Goal: Check status: Check status

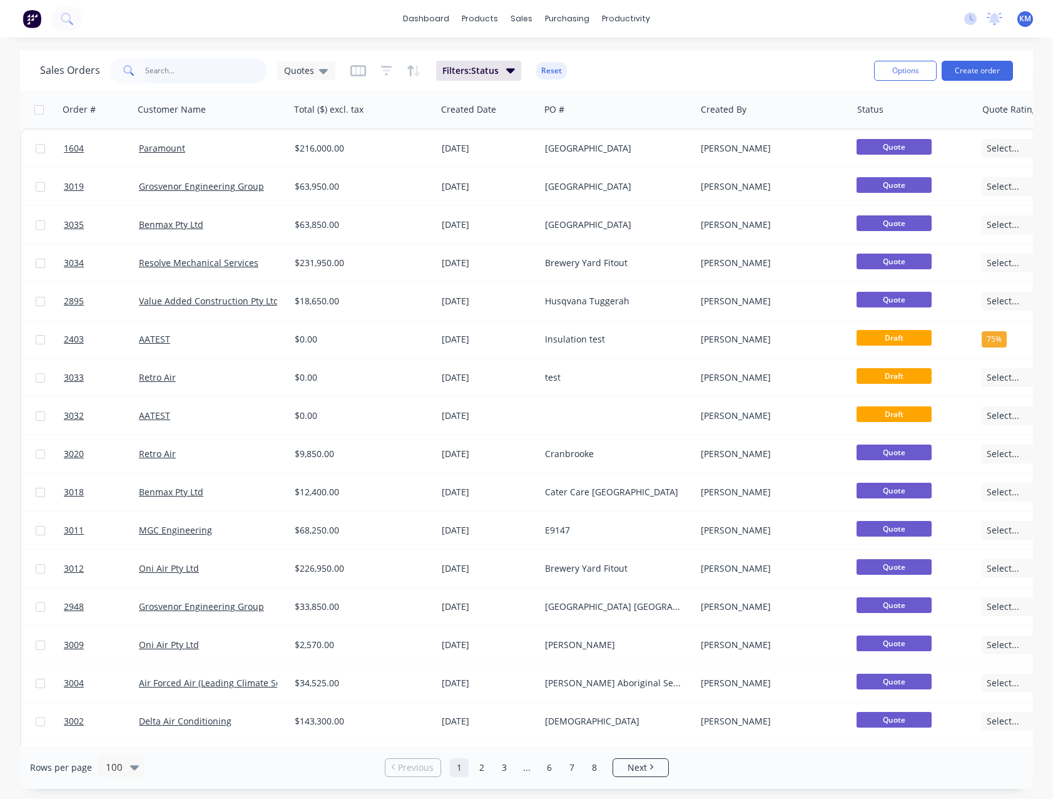
click at [207, 66] on input "text" at bounding box center [206, 70] width 122 height 25
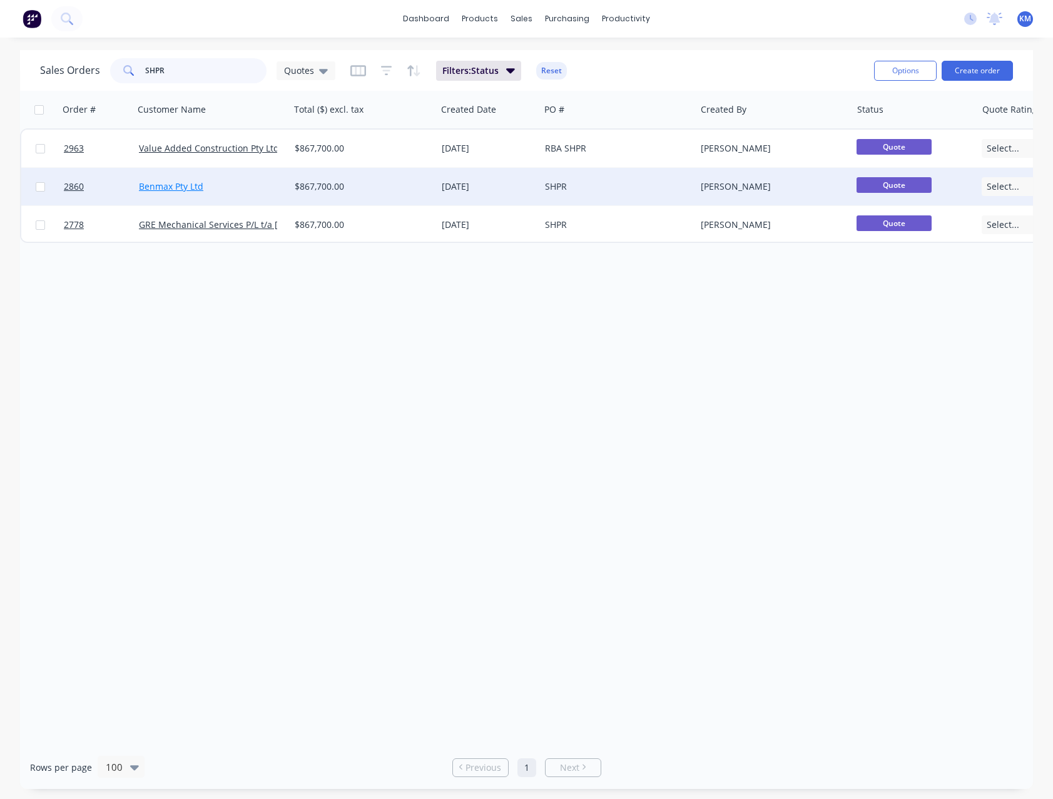
type input "SHPR"
click at [197, 184] on link "Benmax Pty Ltd" at bounding box center [171, 186] width 64 height 12
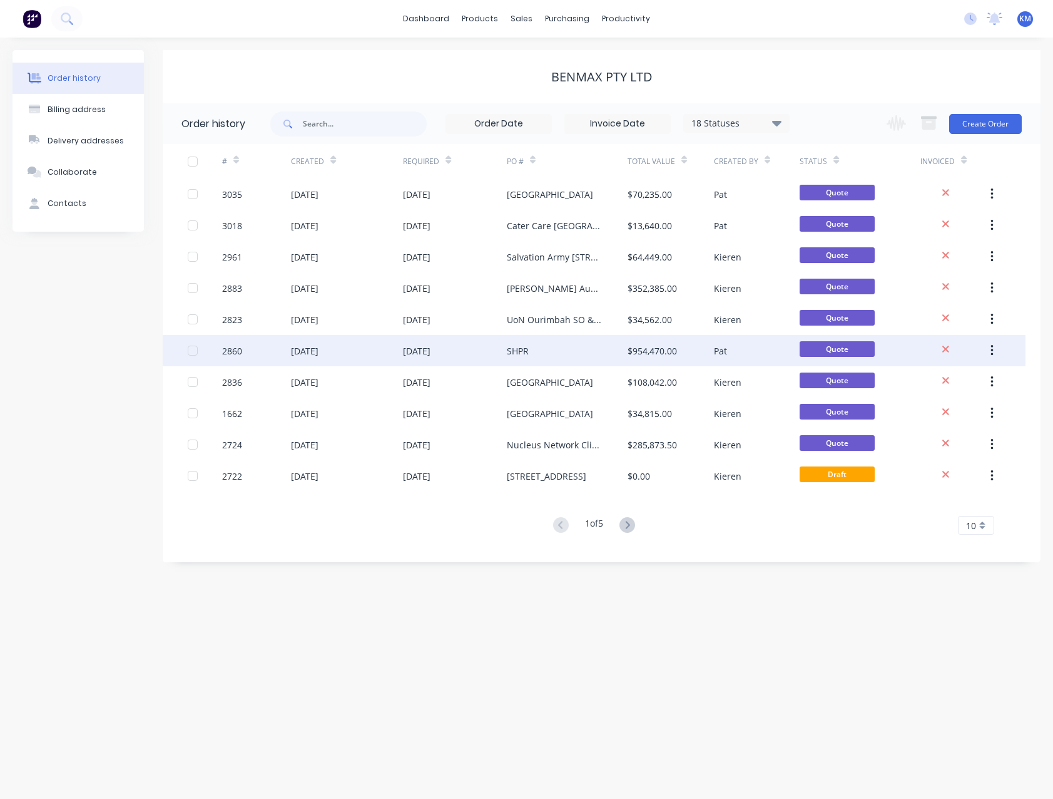
click at [468, 349] on div "[DATE]" at bounding box center [454, 350] width 103 height 31
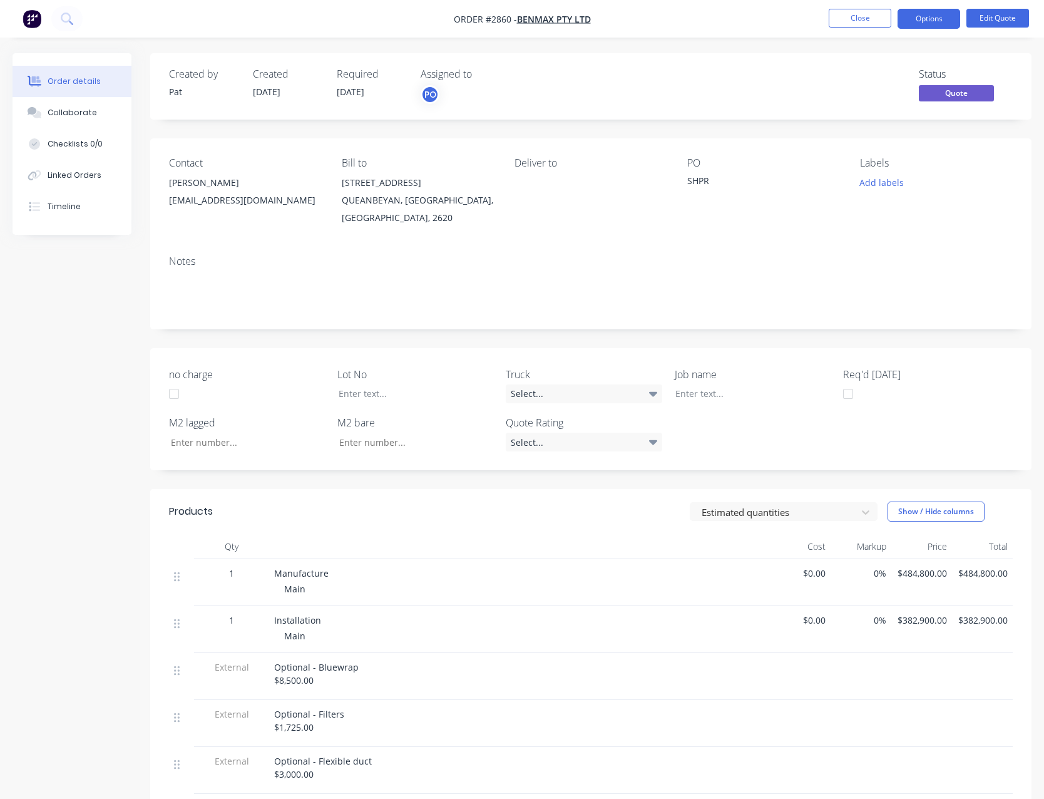
click at [891, 19] on ul "Close Options Edit Quote" at bounding box center [929, 19] width 230 height 20
click at [888, 19] on button "Close" at bounding box center [860, 18] width 63 height 19
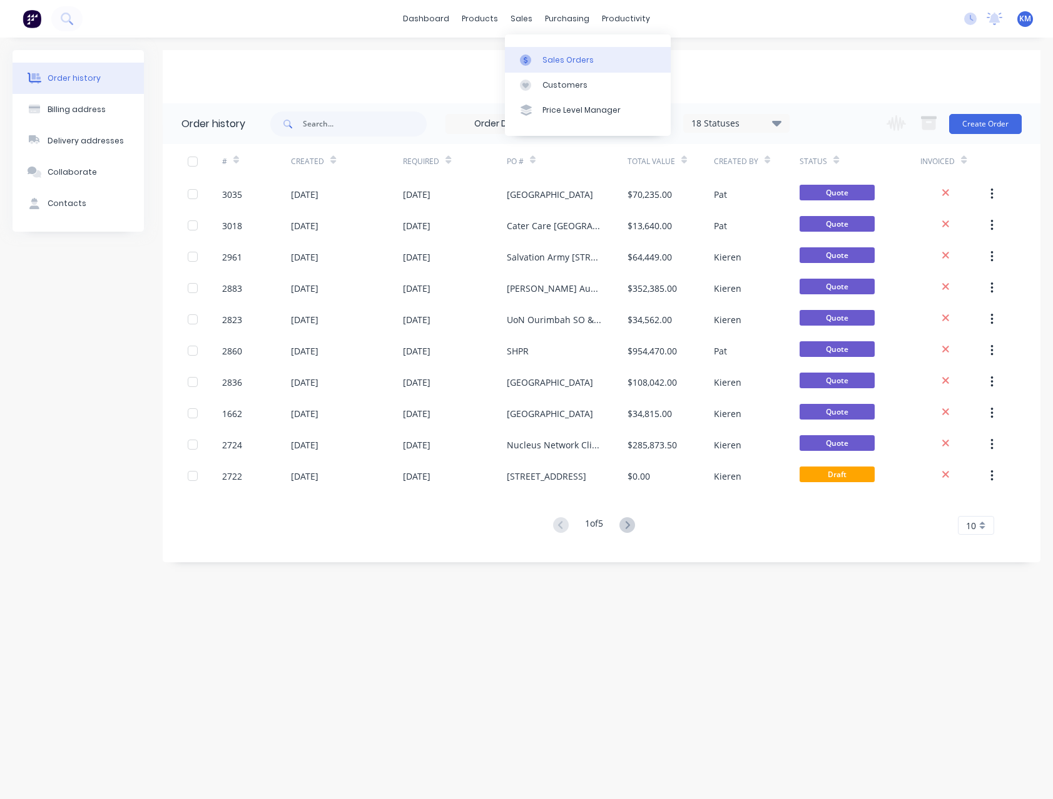
click at [582, 56] on div "Sales Orders" at bounding box center [568, 59] width 51 height 11
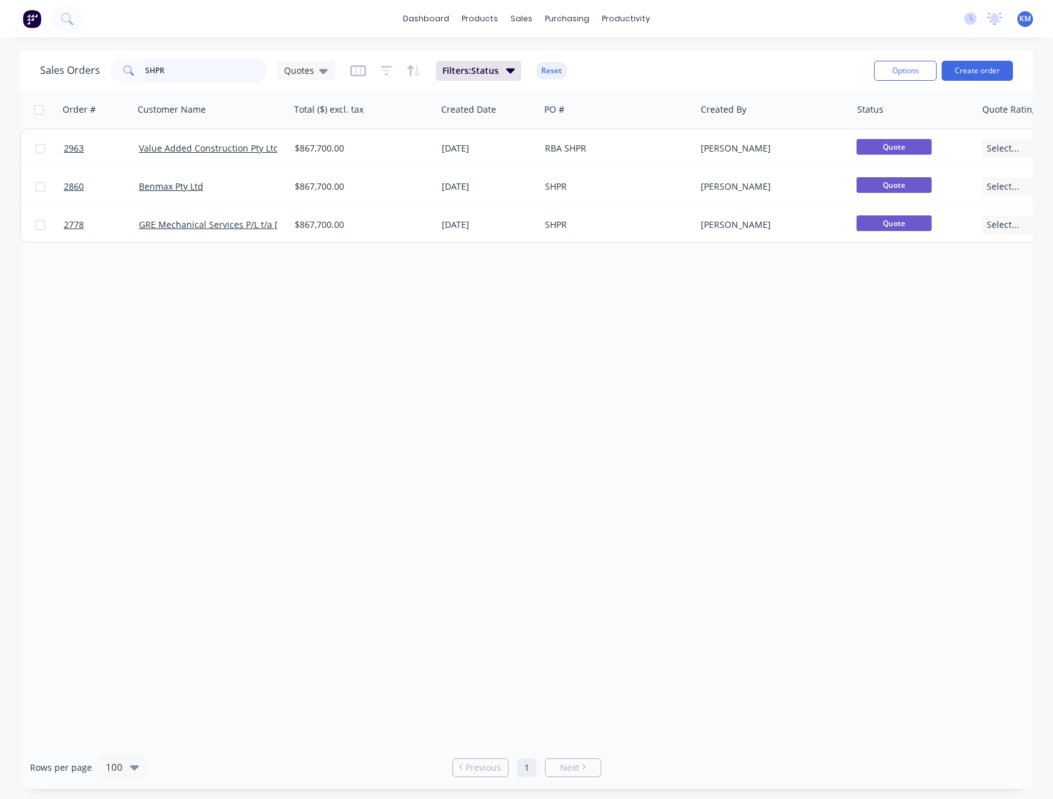
click at [205, 66] on input "SHPR" at bounding box center [206, 70] width 122 height 25
type input "S"
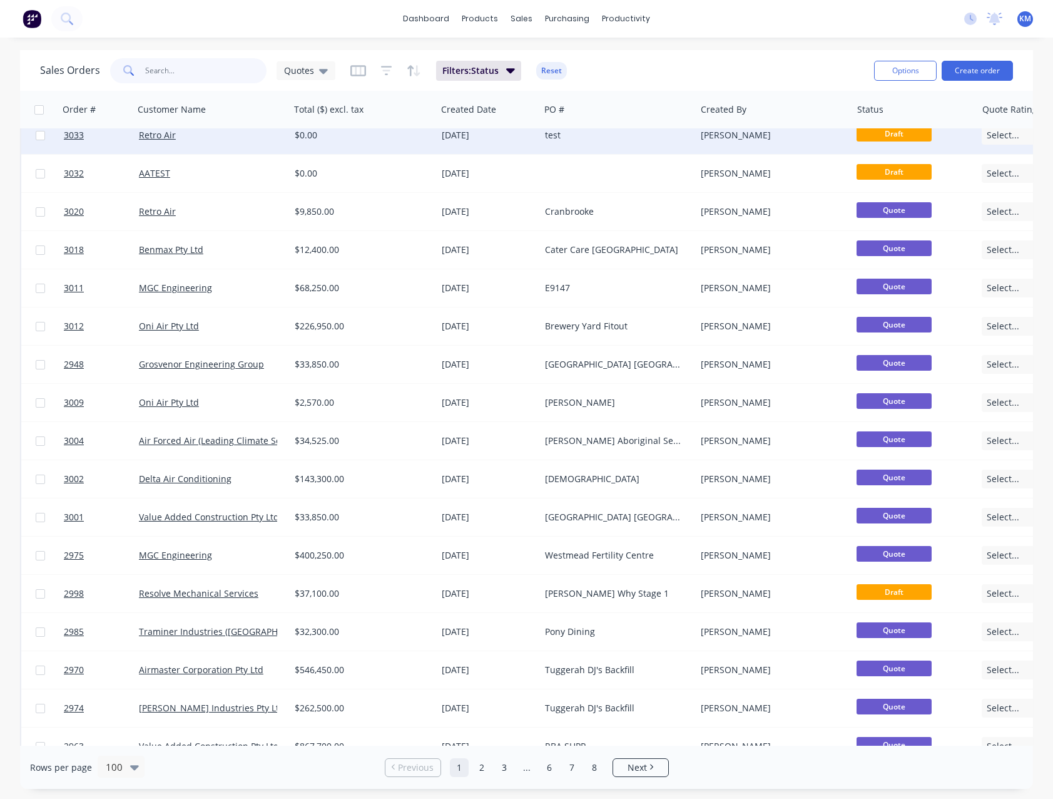
scroll to position [250, 0]
